Goal: Task Accomplishment & Management: Complete application form

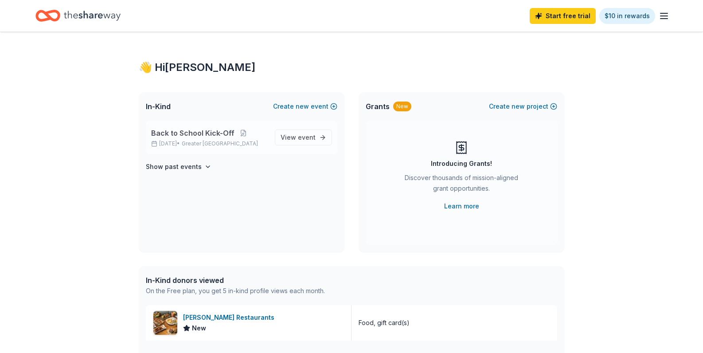
click at [302, 145] on div "Back to School Kick-Off [DATE] • Greater NYC View event" at bounding box center [242, 138] width 192 height 34
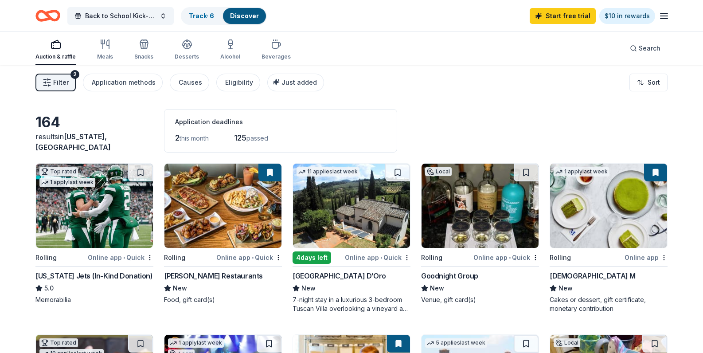
click at [234, 248] on img at bounding box center [223, 206] width 117 height 84
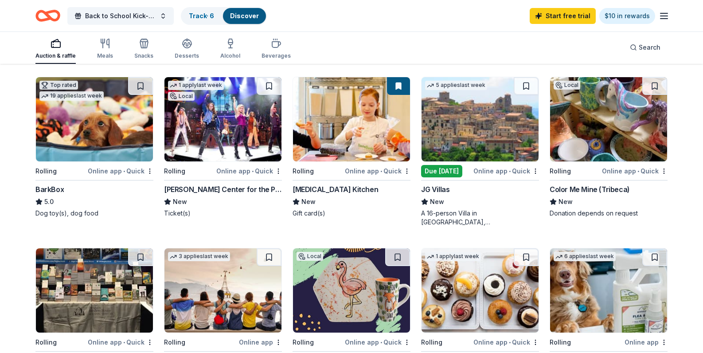
scroll to position [259, 0]
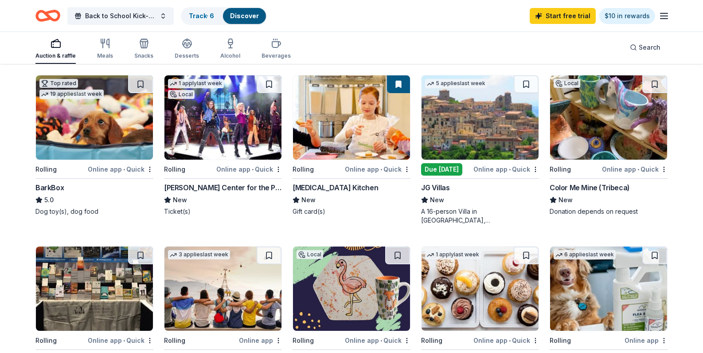
click at [633, 160] on img at bounding box center [608, 117] width 117 height 84
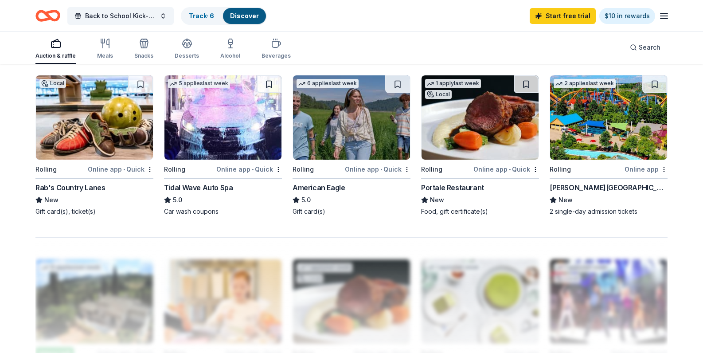
scroll to position [608, 0]
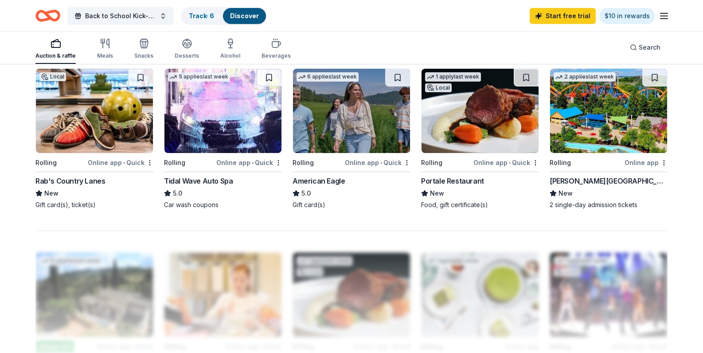
click at [336, 153] on img at bounding box center [351, 111] width 117 height 84
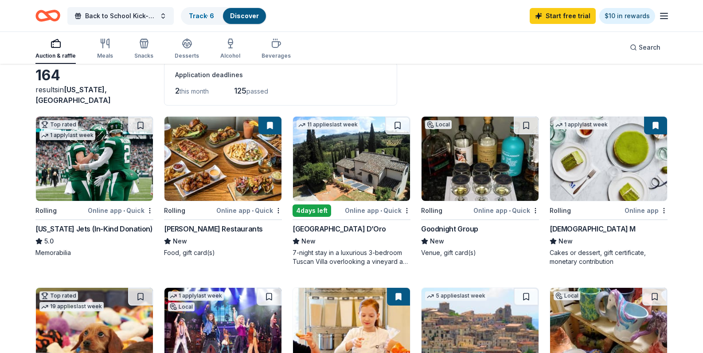
scroll to position [0, 0]
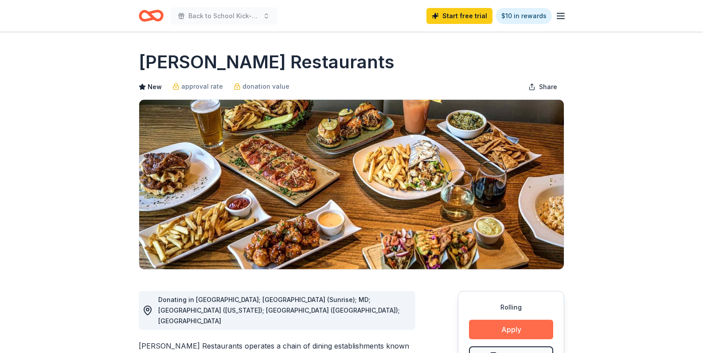
click at [498, 329] on button "Apply" at bounding box center [511, 330] width 84 height 20
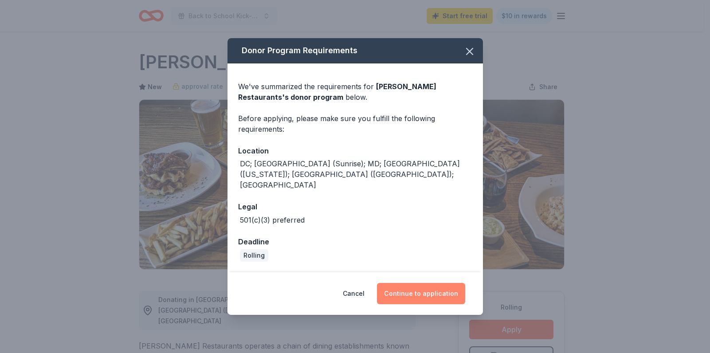
click at [410, 290] on button "Continue to application" at bounding box center [421, 293] width 88 height 21
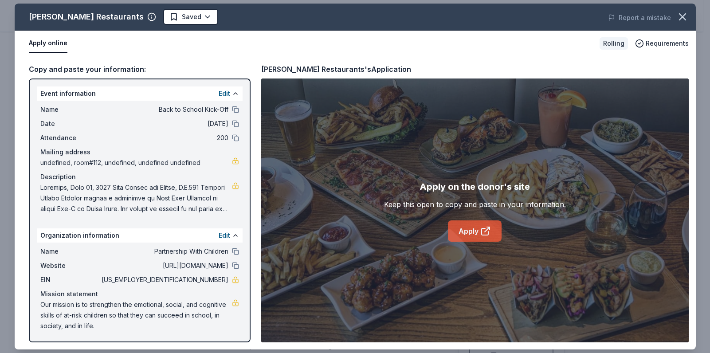
click at [474, 227] on link "Apply" at bounding box center [475, 230] width 54 height 21
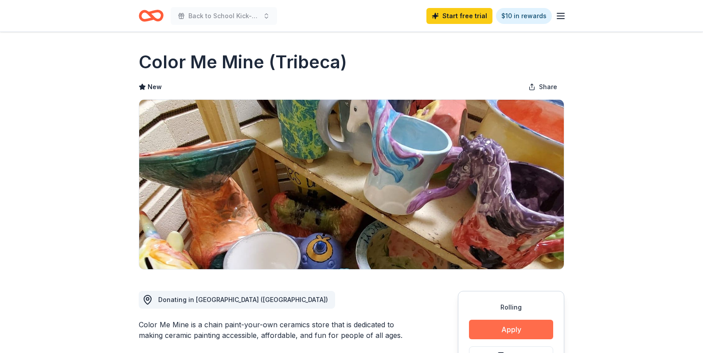
click at [544, 332] on button "Apply" at bounding box center [511, 330] width 84 height 20
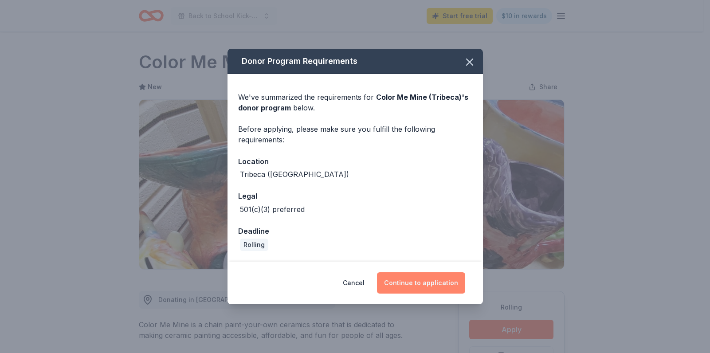
click at [421, 283] on button "Continue to application" at bounding box center [421, 282] width 88 height 21
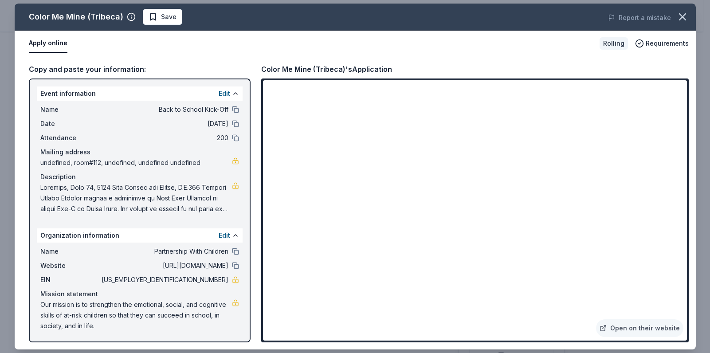
drag, startPoint x: 43, startPoint y: 305, endPoint x: 87, endPoint y: 316, distance: 45.7
click at [87, 316] on span "Our mission is to strengthen the emotional, social, and cognitive skills of at-…" at bounding box center [136, 315] width 192 height 32
click at [683, 13] on icon "button" at bounding box center [682, 17] width 12 height 12
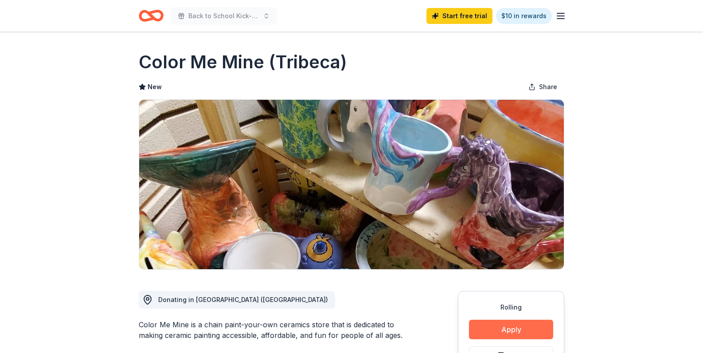
click at [501, 328] on button "Apply" at bounding box center [511, 330] width 84 height 20
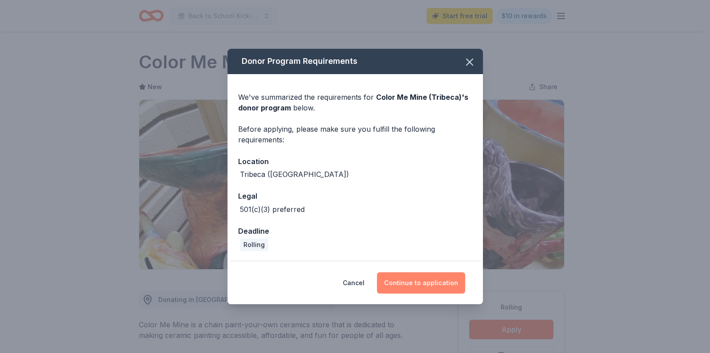
click at [412, 288] on button "Continue to application" at bounding box center [421, 282] width 88 height 21
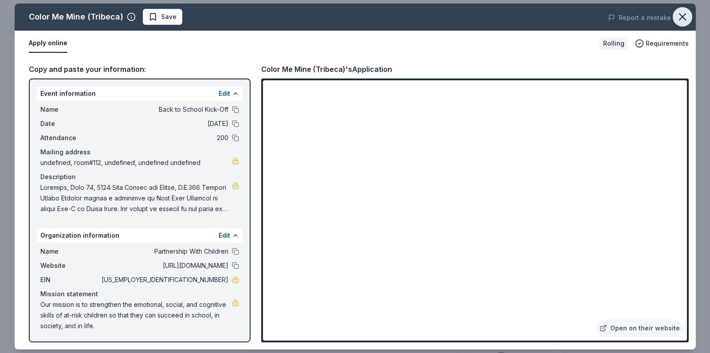
click at [680, 18] on icon "button" at bounding box center [682, 17] width 12 height 12
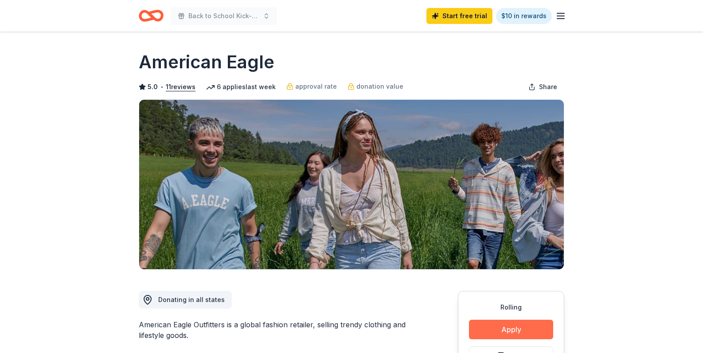
click at [480, 332] on button "Apply" at bounding box center [511, 330] width 84 height 20
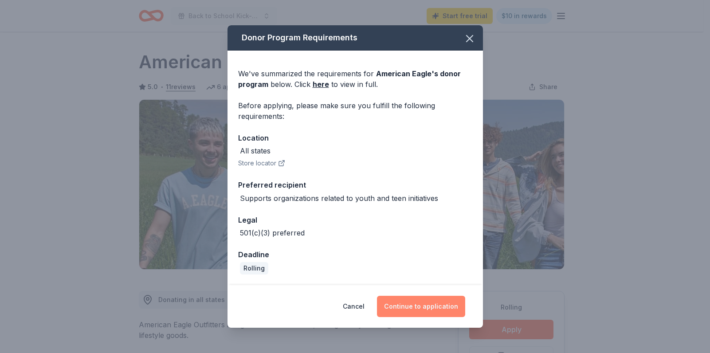
click at [394, 312] on button "Continue to application" at bounding box center [421, 306] width 88 height 21
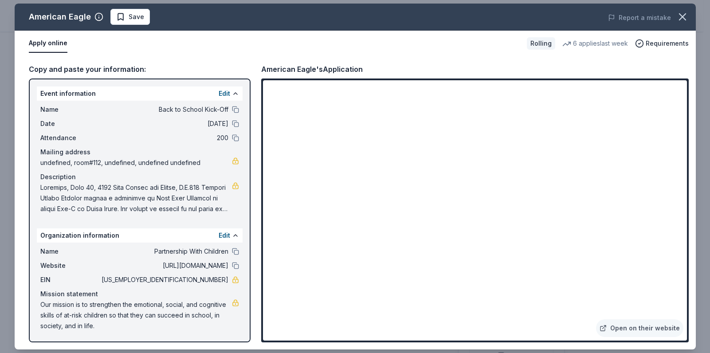
click at [209, 281] on span "13-5596751" at bounding box center [164, 279] width 129 height 11
